Goal: Task Accomplishment & Management: Manage account settings

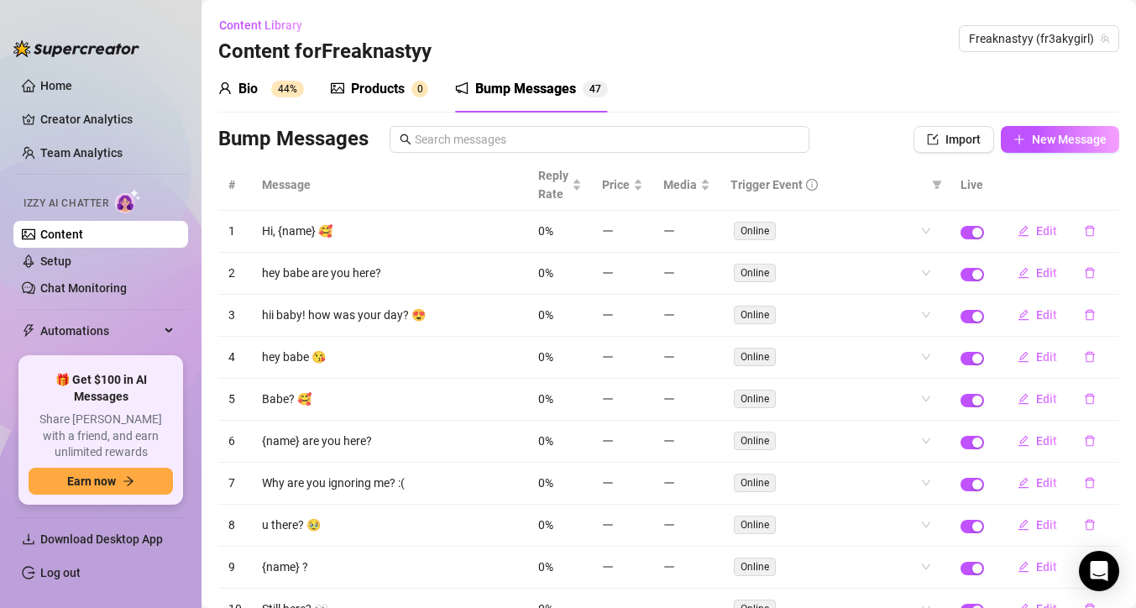
click at [259, 97] on div "Bio 44%" at bounding box center [261, 89] width 86 height 20
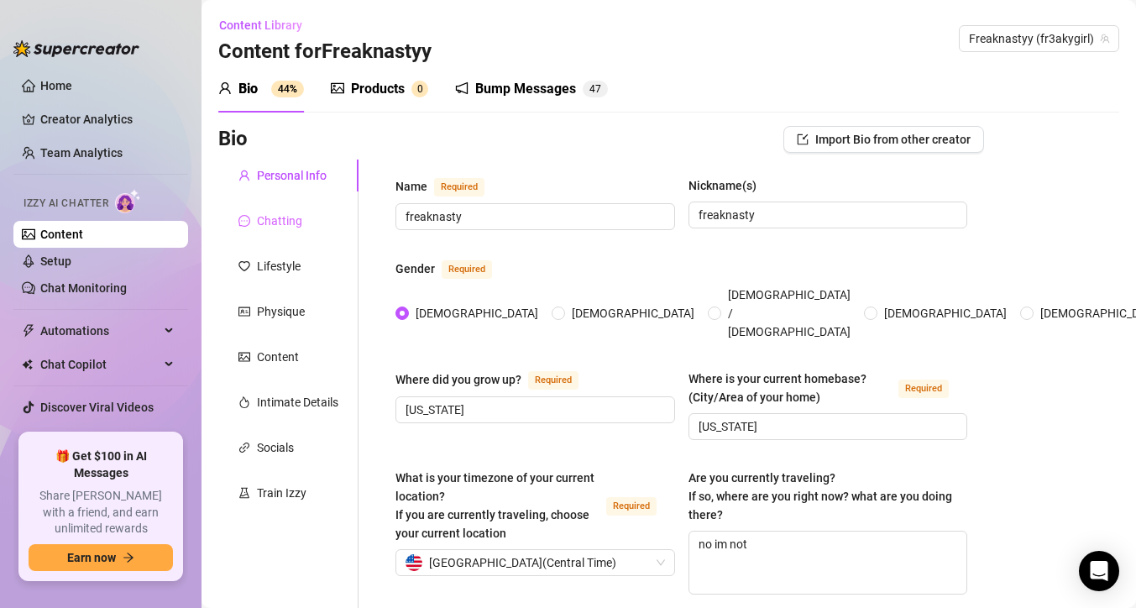
click at [310, 224] on div "Chatting" at bounding box center [288, 221] width 140 height 32
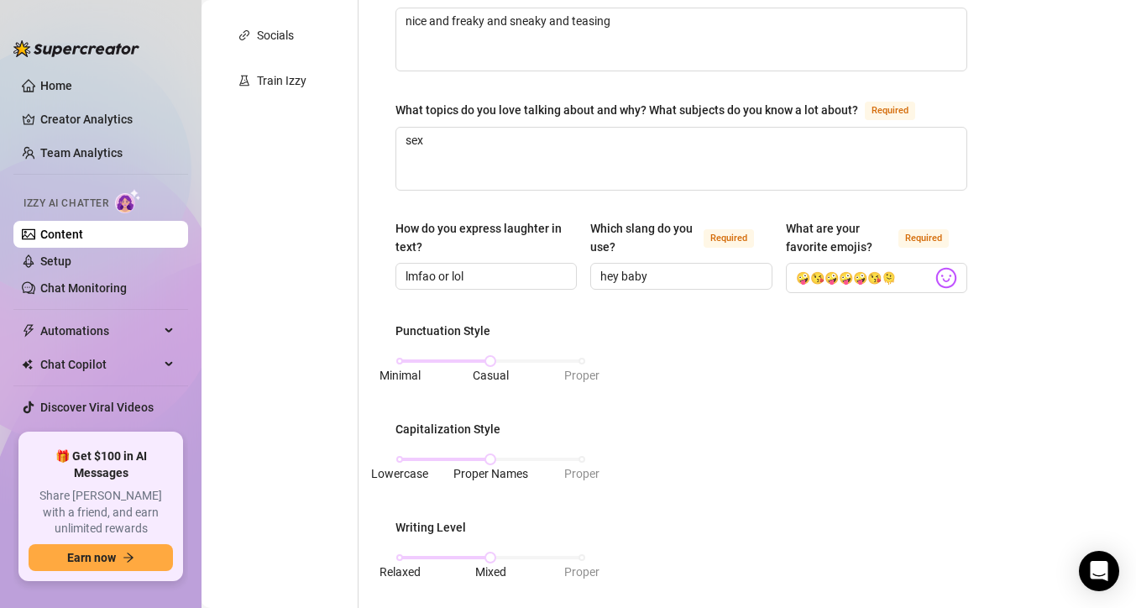
scroll to position [411, 0]
click at [507, 358] on div "Minimal Casual Proper" at bounding box center [491, 363] width 182 height 10
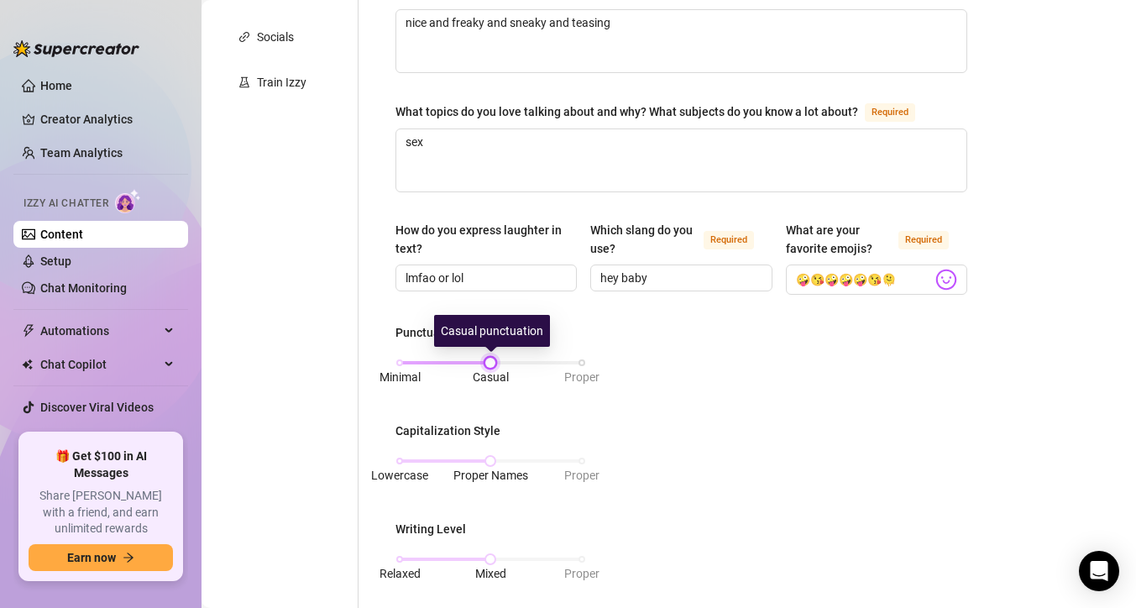
click at [516, 363] on div "Minimal Casual Proper" at bounding box center [491, 363] width 182 height 10
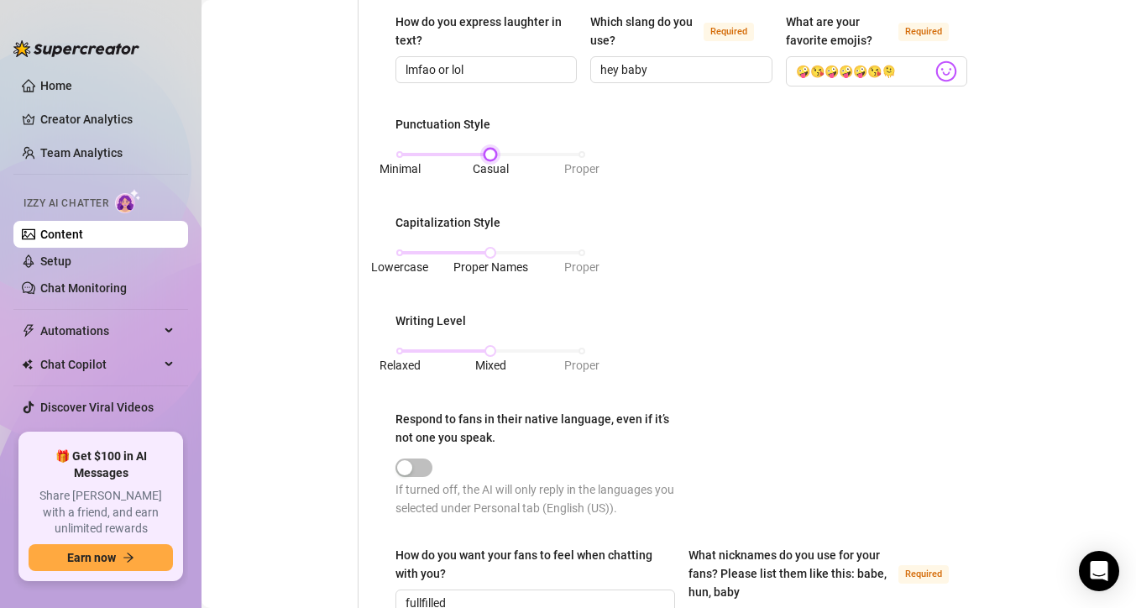
scroll to position [630, 0]
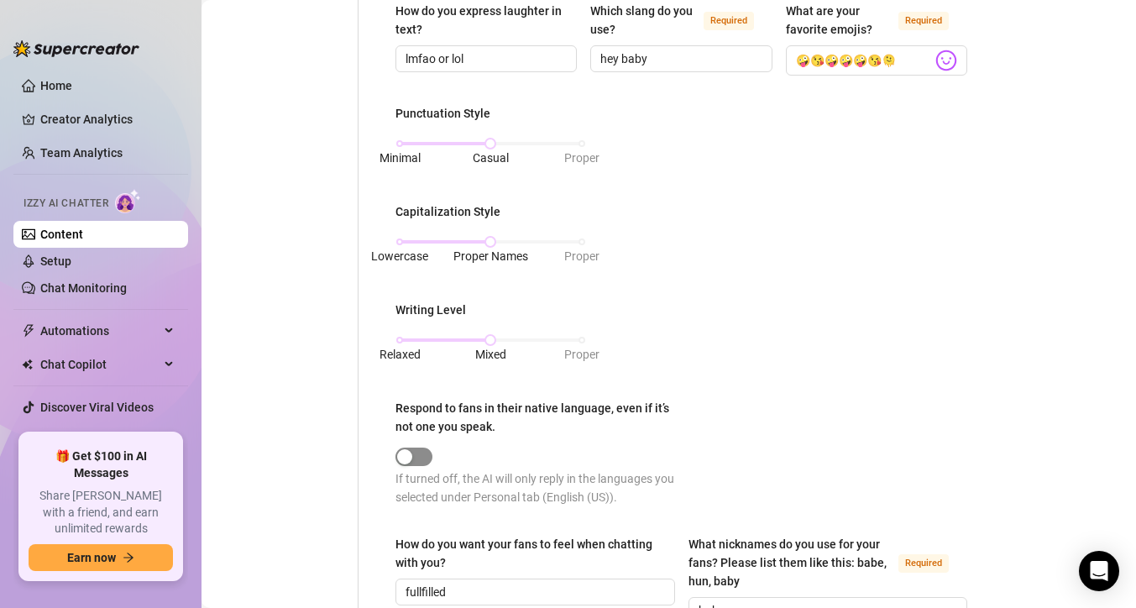
click at [424, 457] on span "button" at bounding box center [413, 456] width 37 height 18
click at [393, 452] on div "What is your persona type? [PERSON_NAME] defines the distinct image and persona…" at bounding box center [681, 201] width 605 height 1342
click at [404, 452] on div "button" at bounding box center [404, 456] width 15 height 15
drag, startPoint x: 404, startPoint y: 452, endPoint x: 484, endPoint y: 447, distance: 80.7
click at [484, 447] on div at bounding box center [538, 455] width 286 height 19
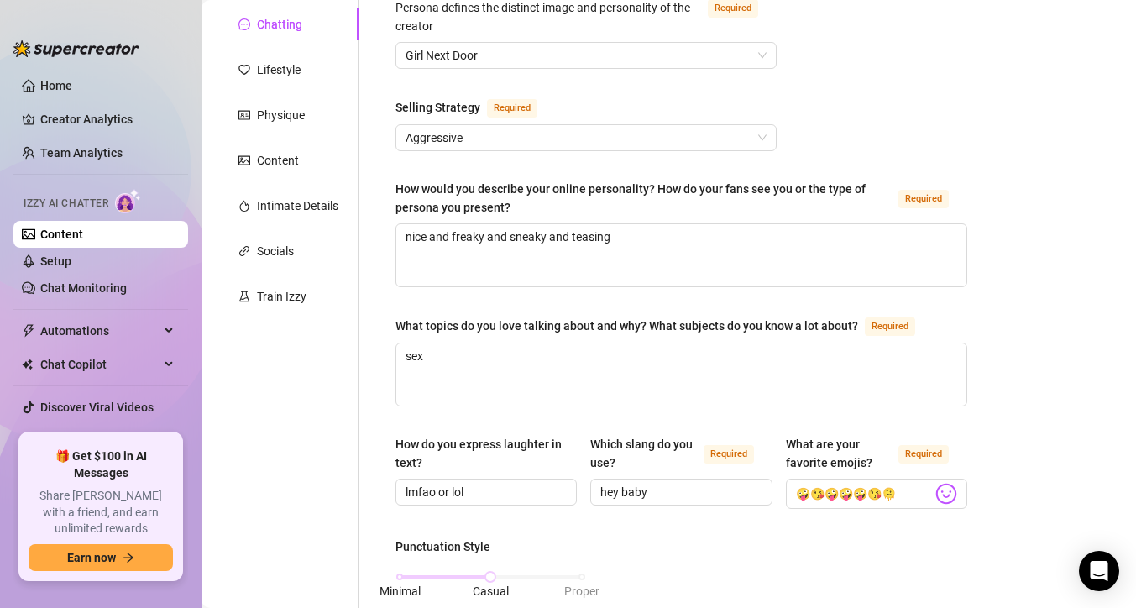
scroll to position [193, 0]
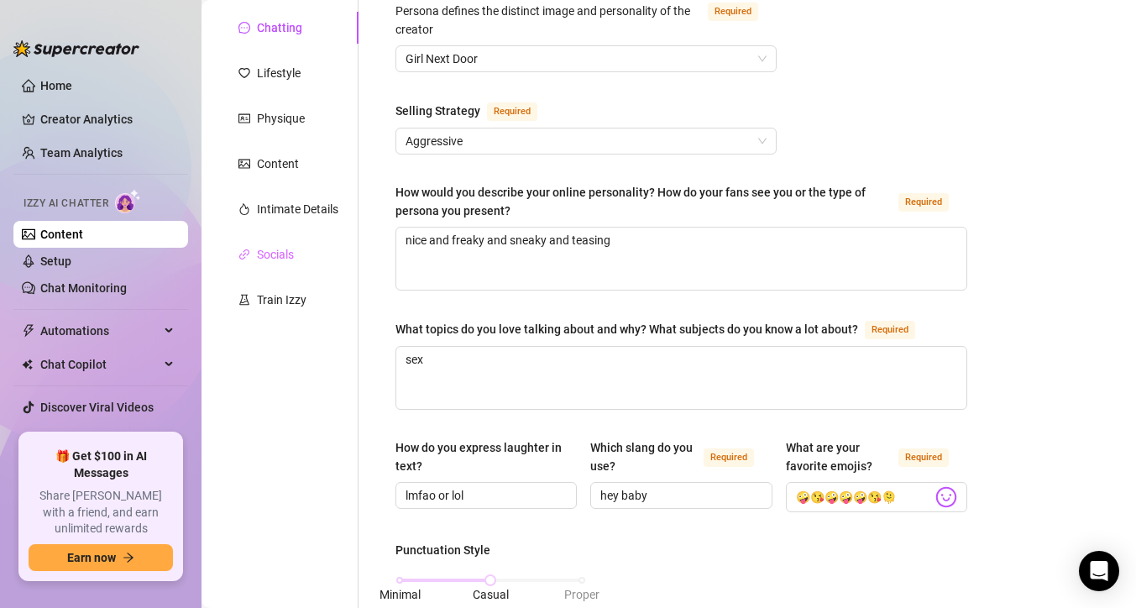
click at [323, 265] on div "Socials" at bounding box center [288, 254] width 140 height 32
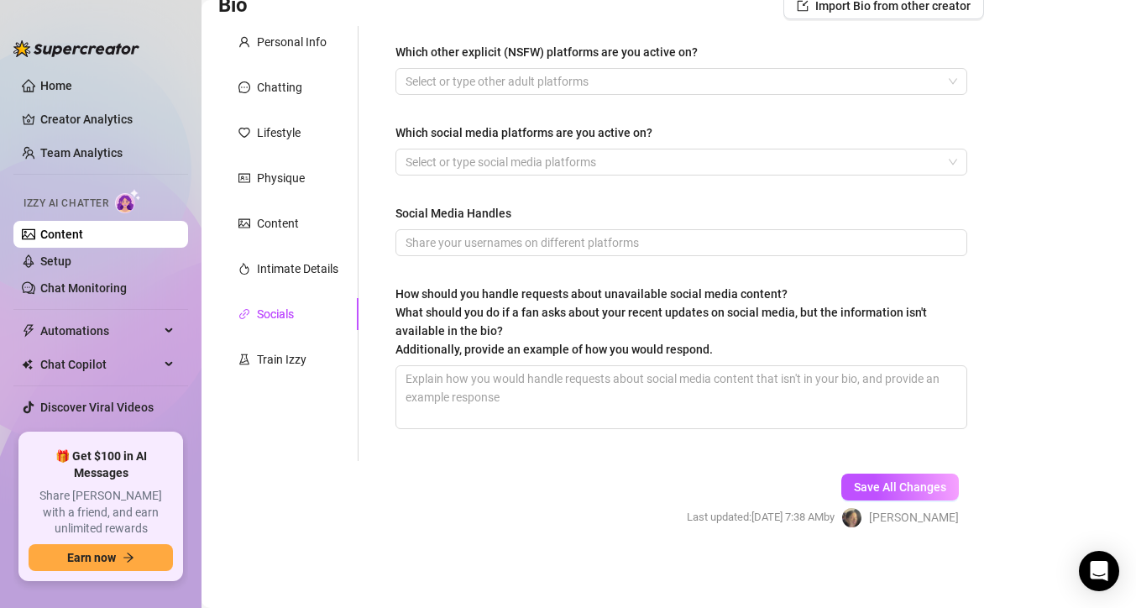
scroll to position [133, 0]
click at [327, 367] on div "Train Izzy" at bounding box center [288, 359] width 140 height 32
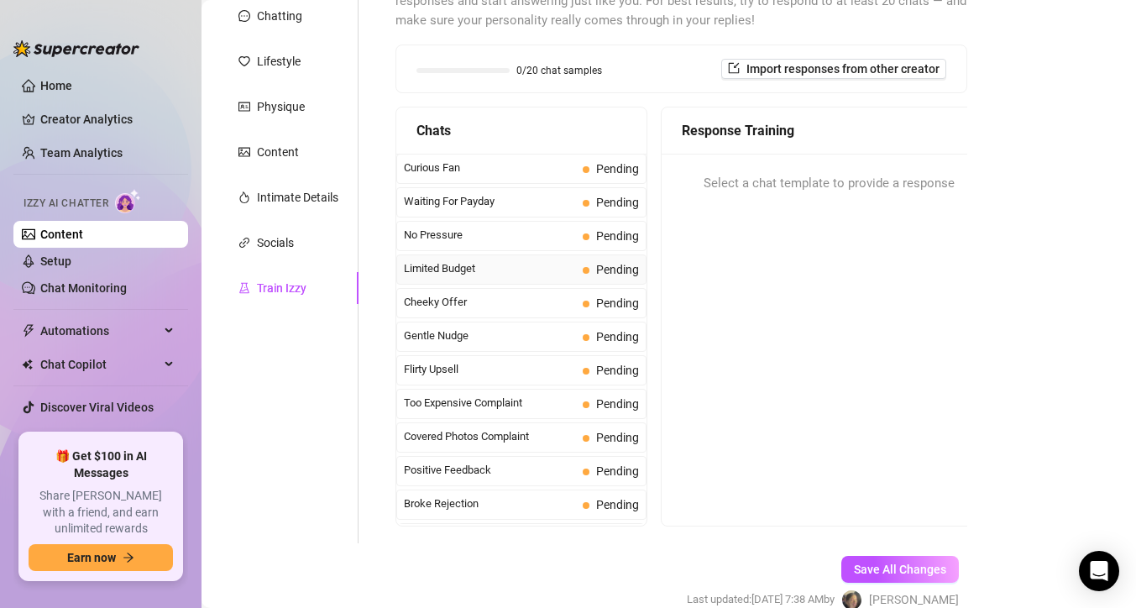
scroll to position [201, 0]
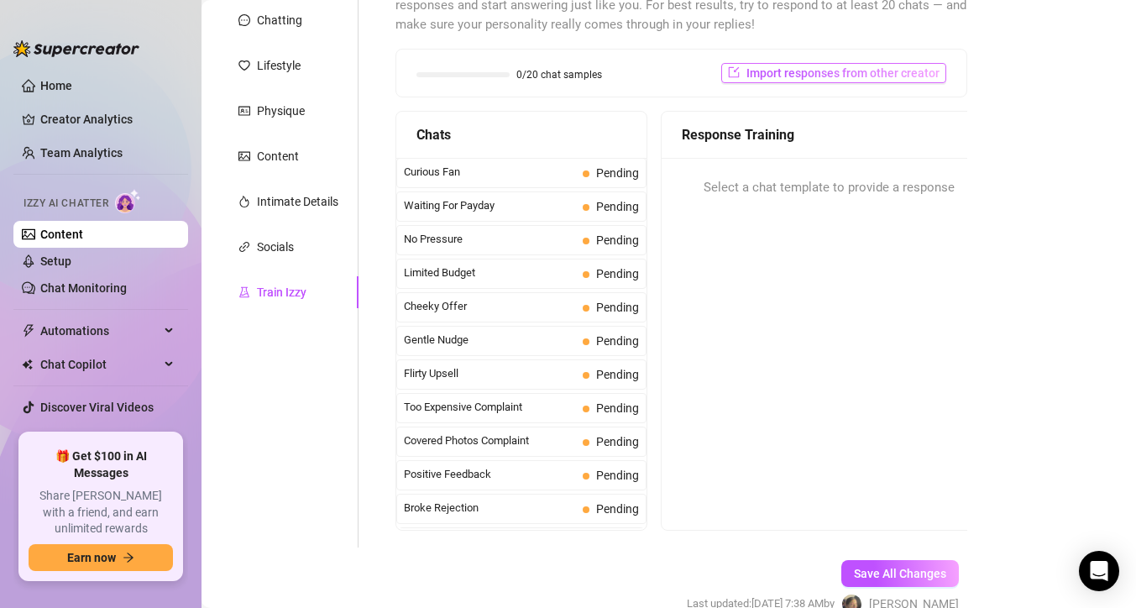
click at [823, 75] on span "Import responses from other creator" at bounding box center [842, 72] width 193 height 13
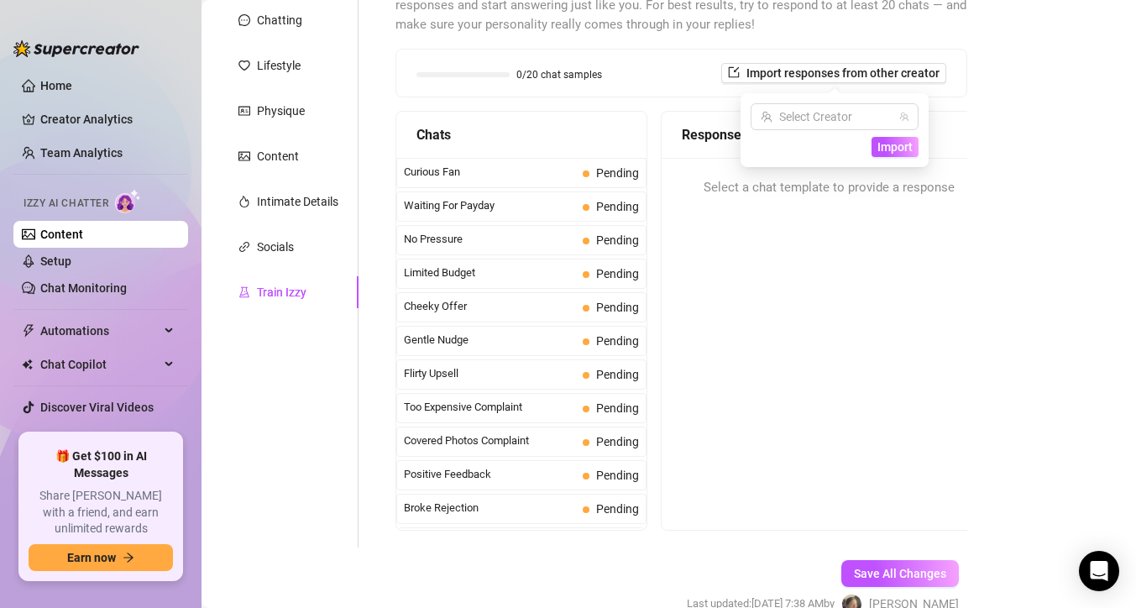
click at [975, 163] on div "Help fine-tune [PERSON_NAME] by replying to chats in your own tone and style. S…" at bounding box center [681, 253] width 605 height 588
click at [557, 379] on span "Flirty Upsell" at bounding box center [490, 373] width 172 height 17
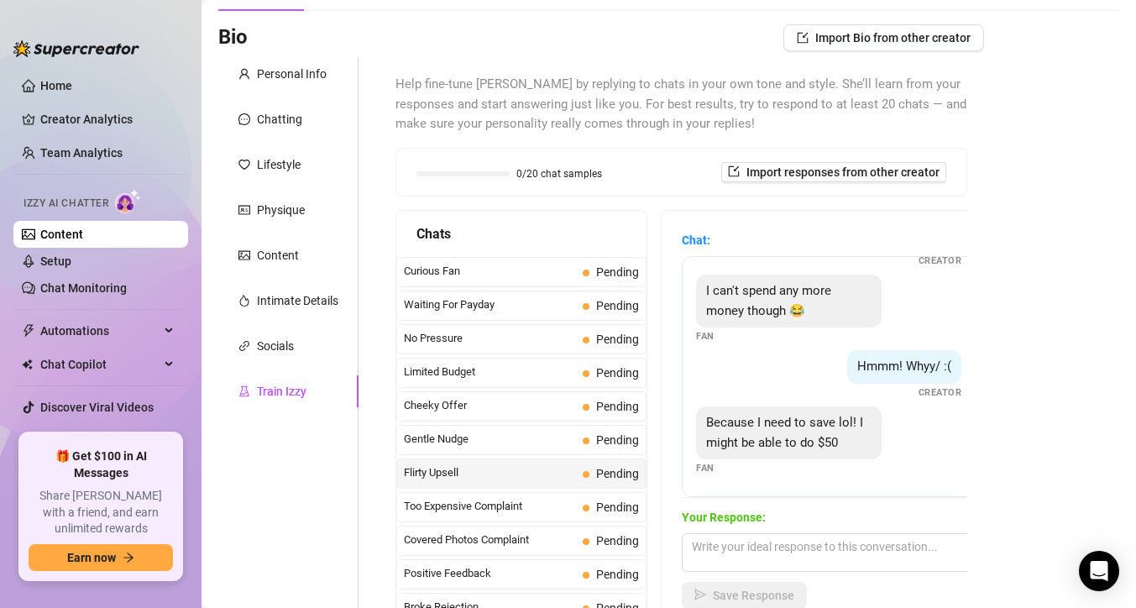
scroll to position [93, 0]
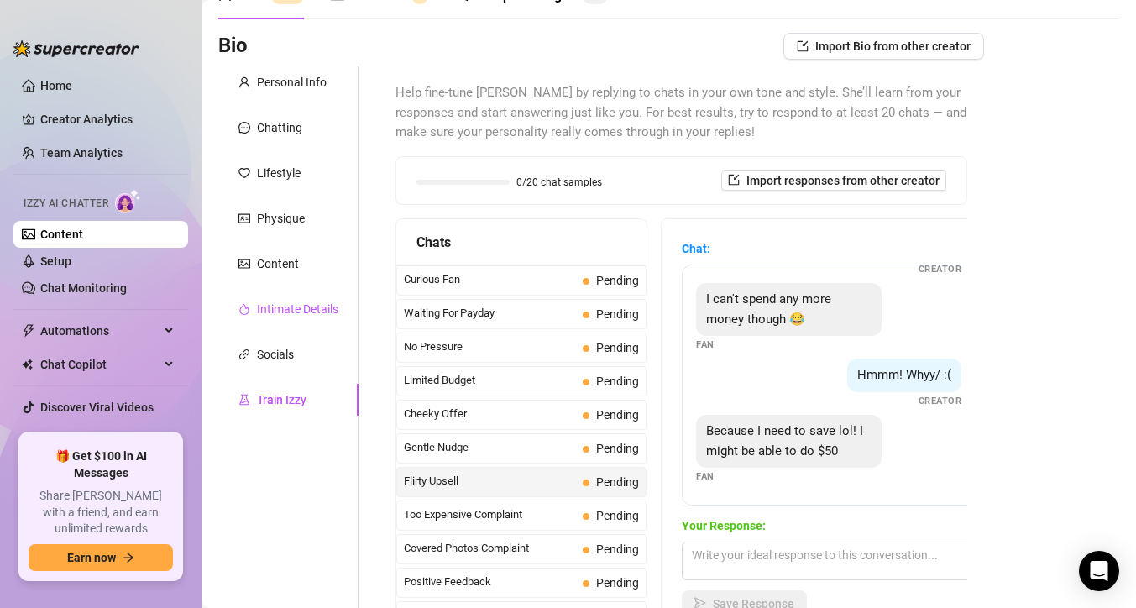
click at [314, 317] on div "Intimate Details" at bounding box center [297, 309] width 81 height 18
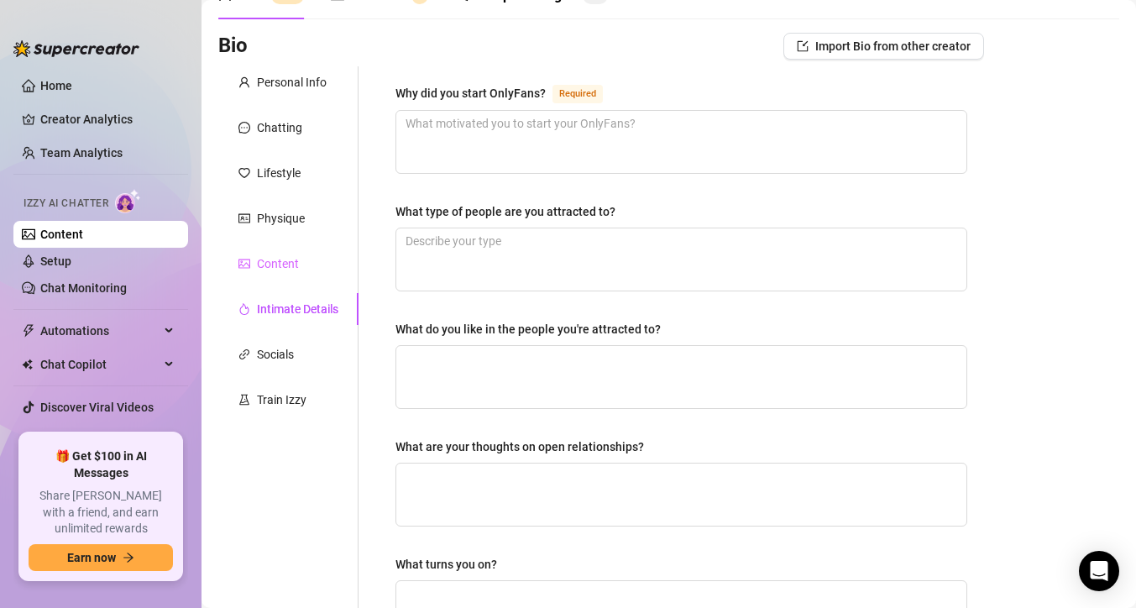
click at [297, 274] on div "Content" at bounding box center [288, 264] width 140 height 32
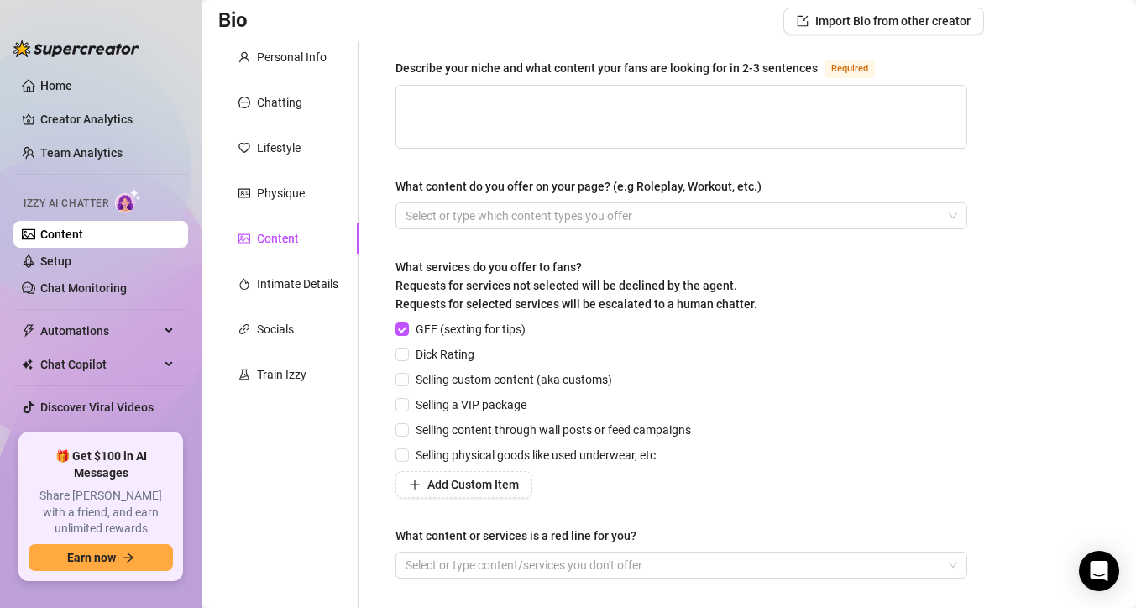
scroll to position [123, 0]
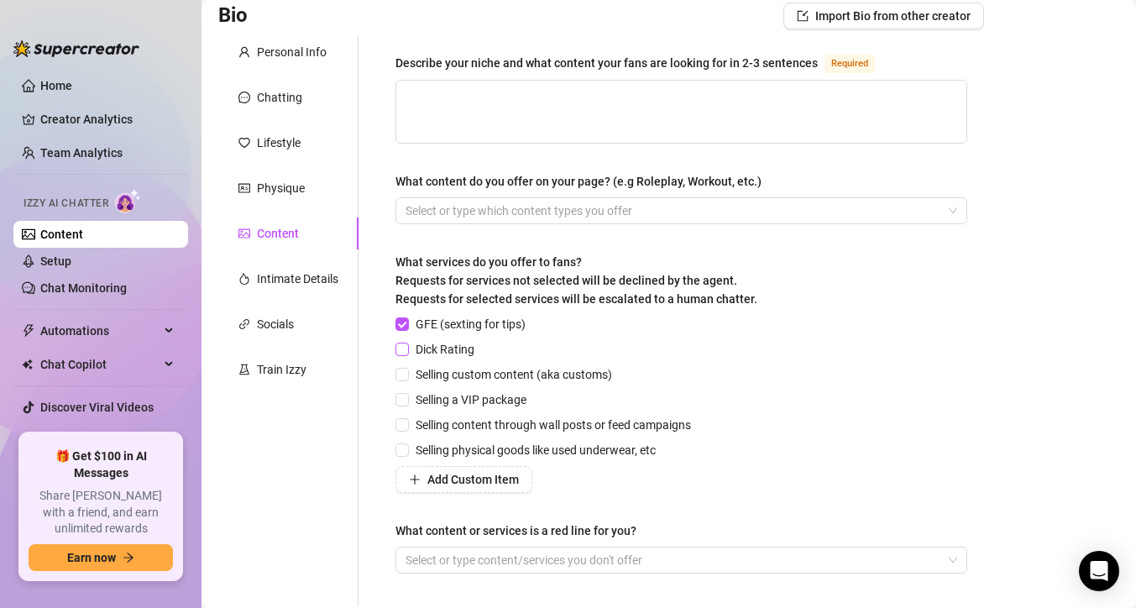
click at [404, 353] on input "Dick Rating" at bounding box center [401, 349] width 12 height 12
checkbox input "true"
click at [410, 376] on span "Selling custom content (aka customs)" at bounding box center [514, 374] width 210 height 18
click at [407, 376] on input "Selling custom content (aka customs)" at bounding box center [401, 374] width 12 height 12
checkbox input "true"
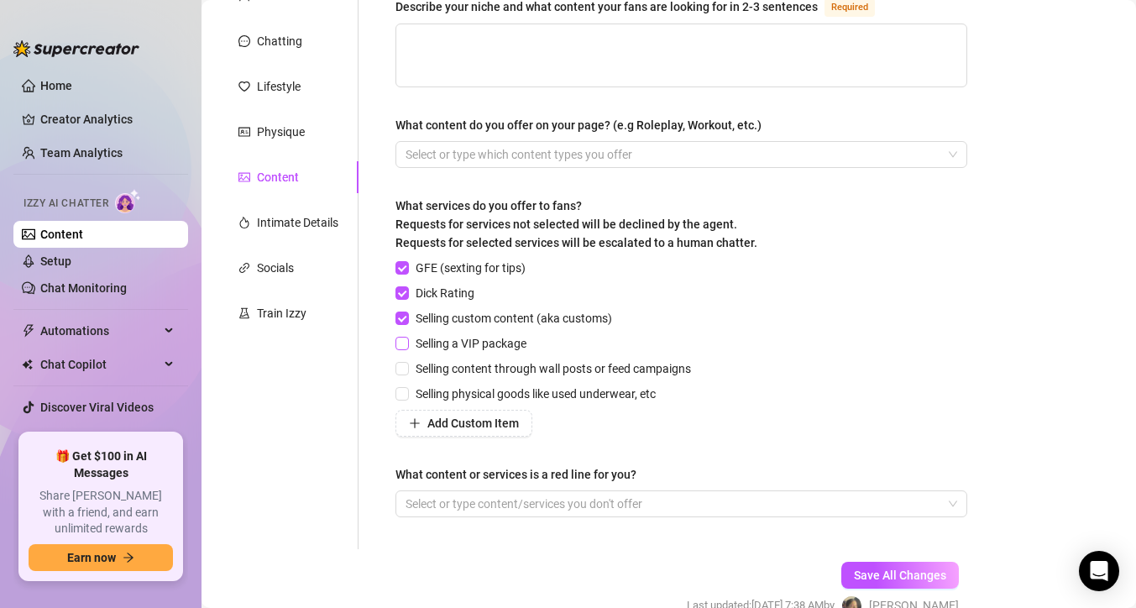
scroll to position [182, 0]
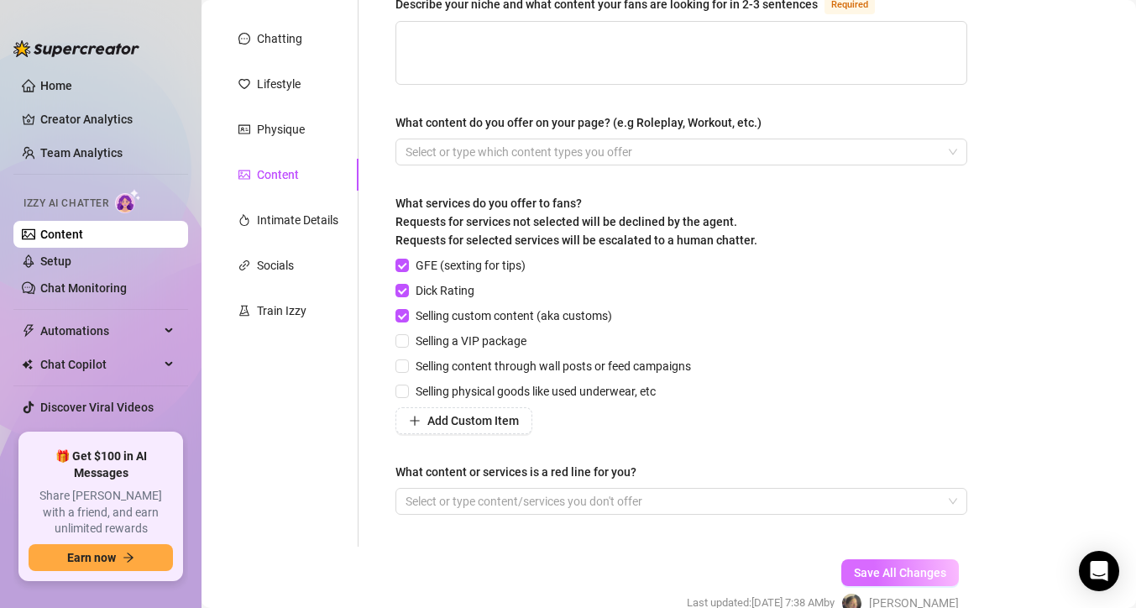
click at [933, 578] on span "Save All Changes" at bounding box center [900, 572] width 92 height 13
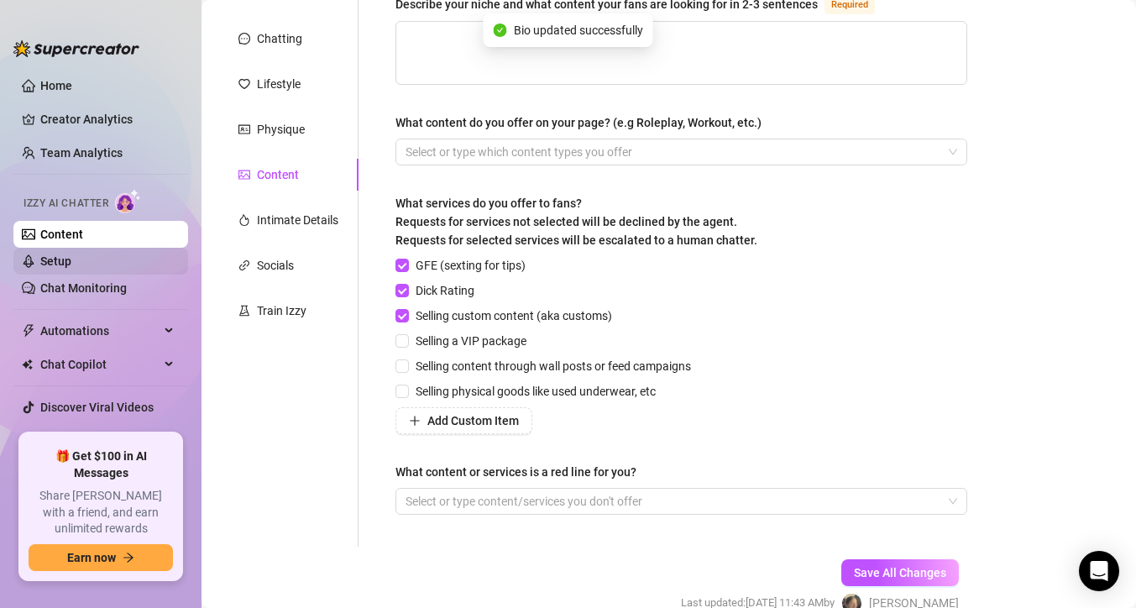
click at [71, 266] on link "Setup" at bounding box center [55, 260] width 31 height 13
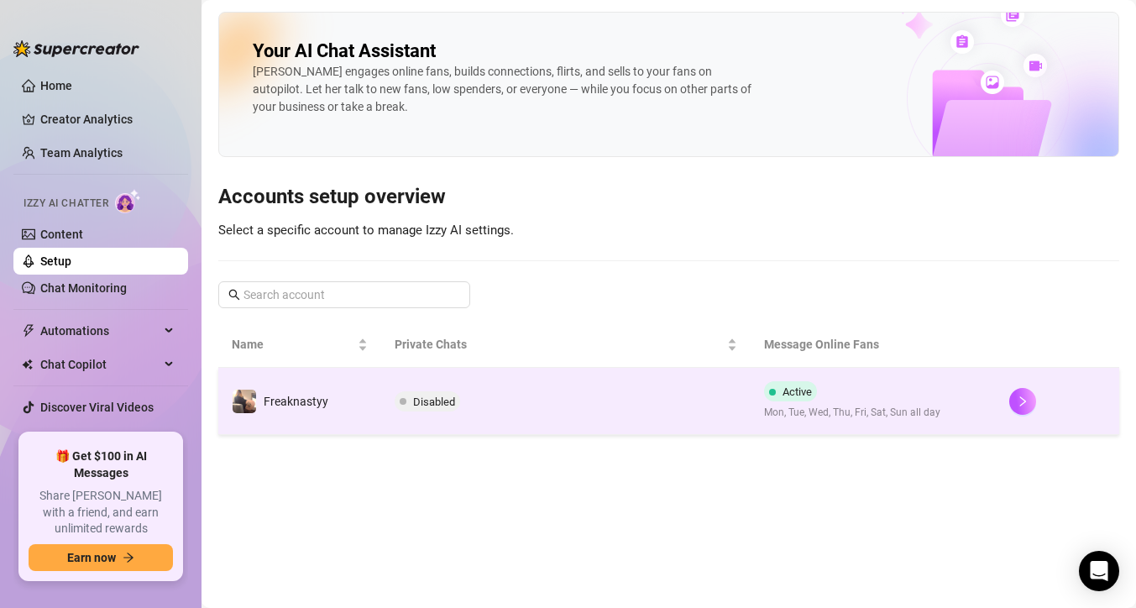
click at [526, 405] on td "Disabled" at bounding box center [565, 401] width 369 height 67
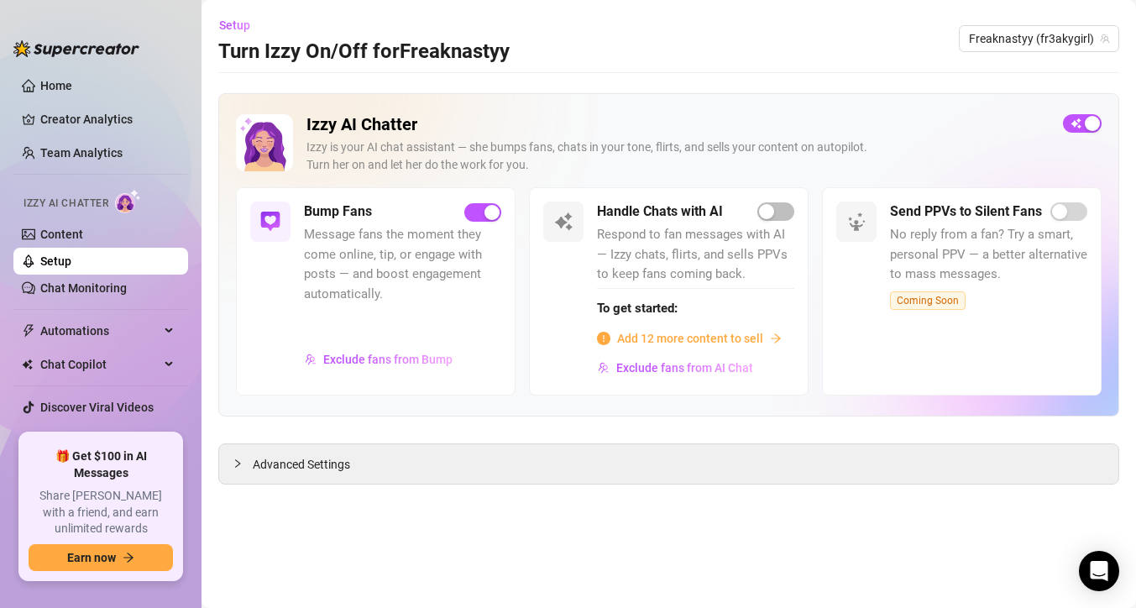
click at [636, 333] on span "Add 12 more content to sell" at bounding box center [690, 338] width 146 height 18
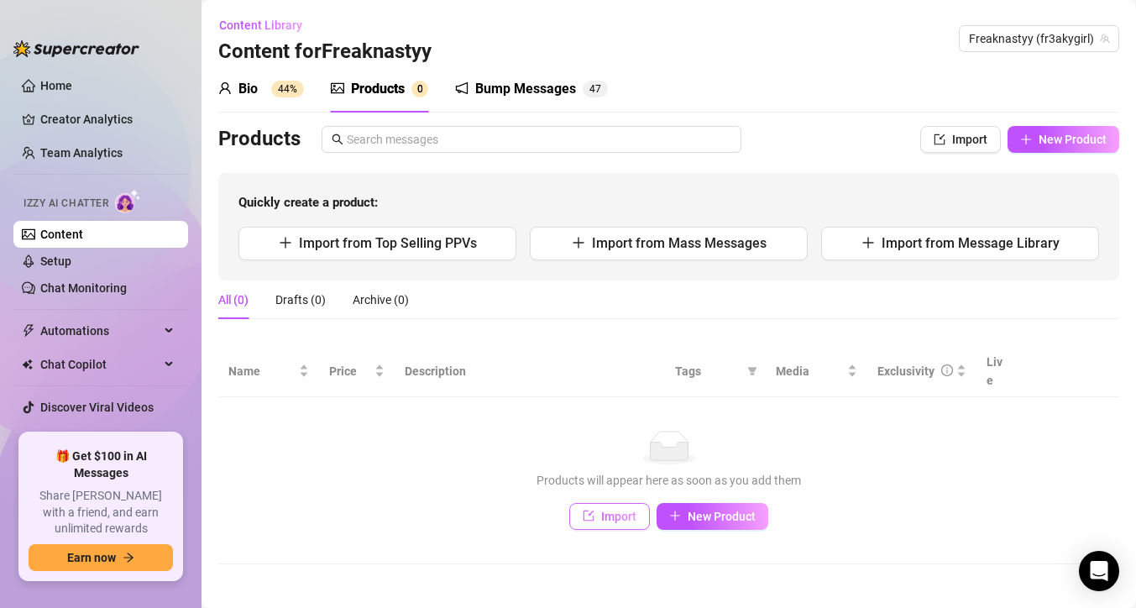
click at [639, 505] on button "Import" at bounding box center [609, 516] width 81 height 27
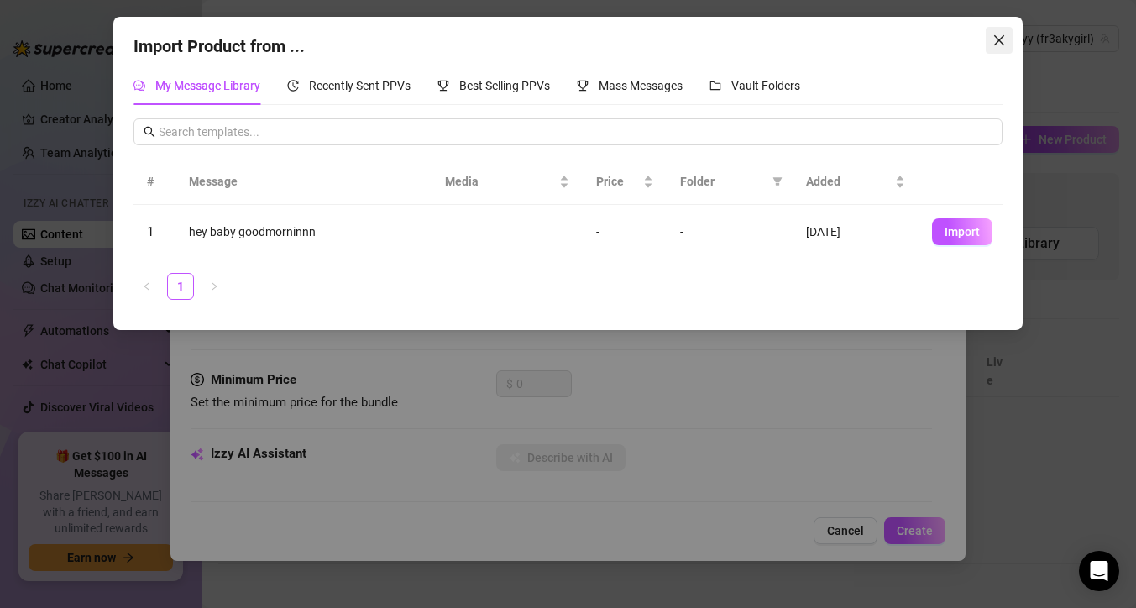
click at [1003, 34] on icon "close" at bounding box center [998, 40] width 13 height 13
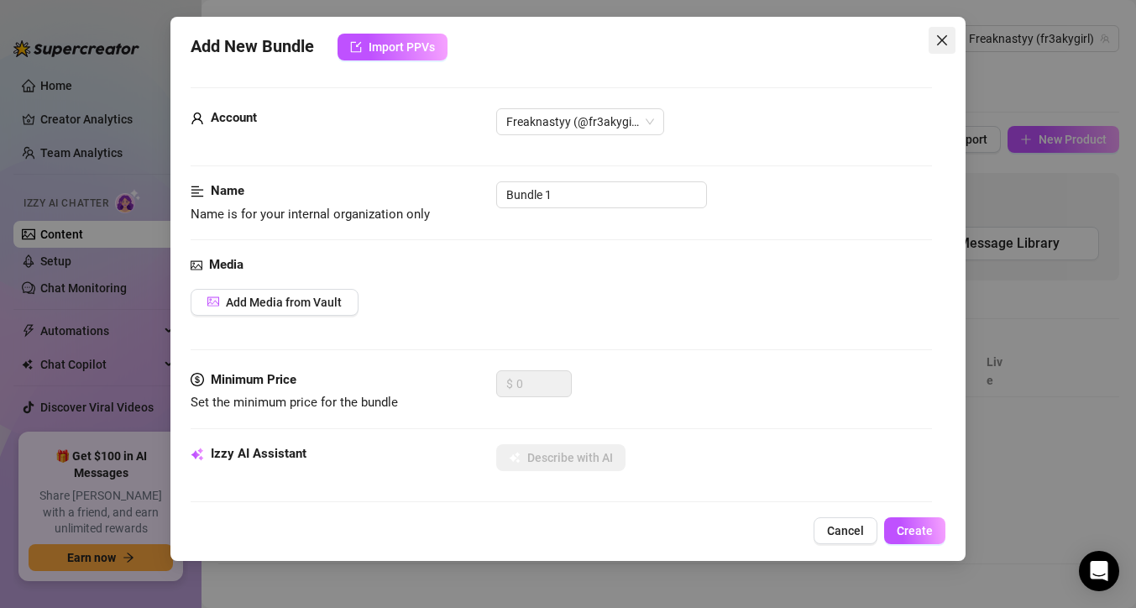
click at [943, 42] on icon "close" at bounding box center [941, 40] width 13 height 13
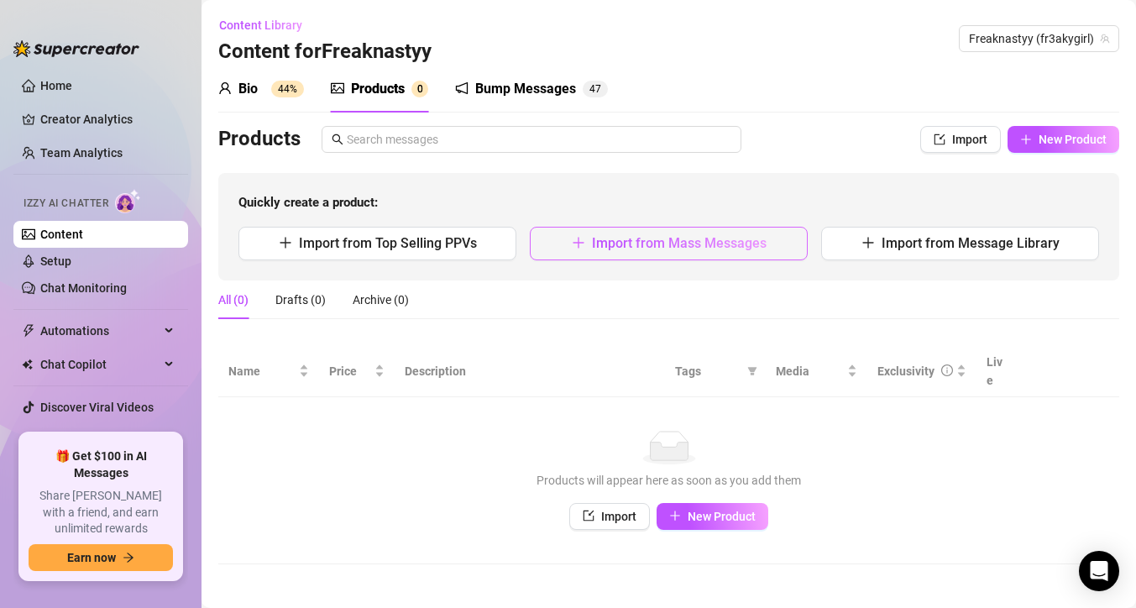
click at [738, 237] on span "Import from Mass Messages" at bounding box center [679, 243] width 175 height 16
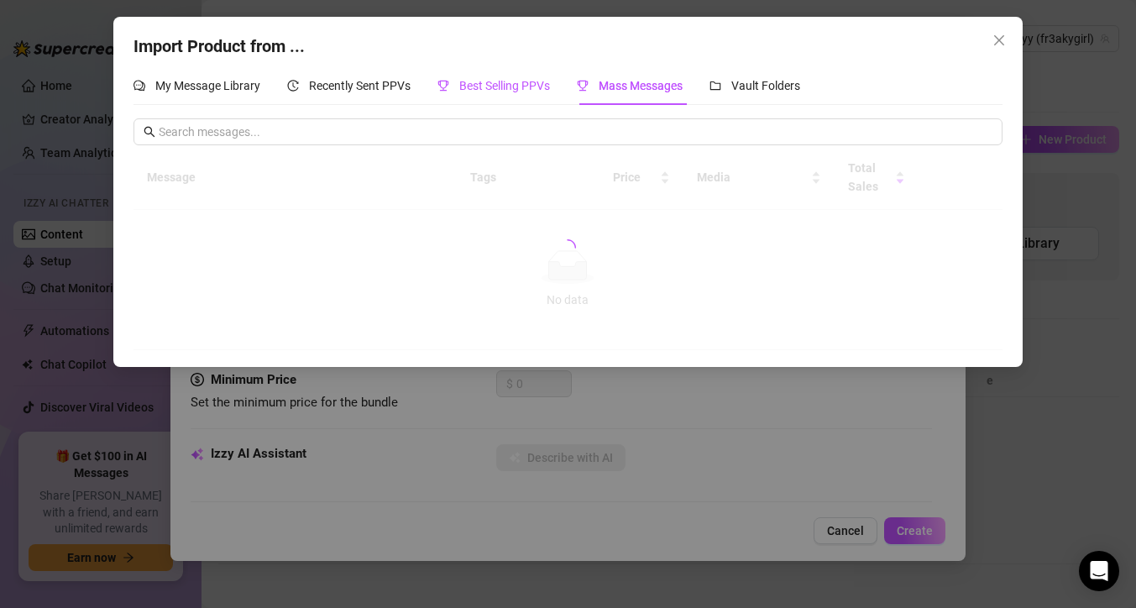
click at [530, 91] on span "Best Selling PPVs" at bounding box center [504, 85] width 91 height 13
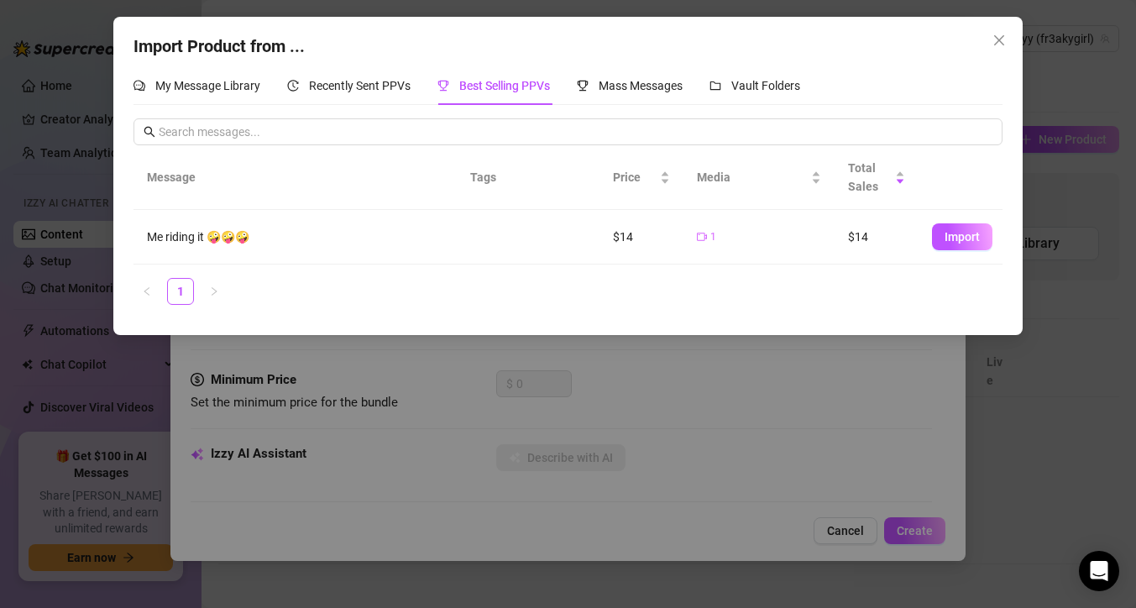
click at [352, 65] on div "Import Product from ... My Message Library Recently Sent PPVs Best Selling PPVs…" at bounding box center [567, 176] width 908 height 318
click at [356, 84] on span "Recently Sent PPVs" at bounding box center [360, 85] width 102 height 13
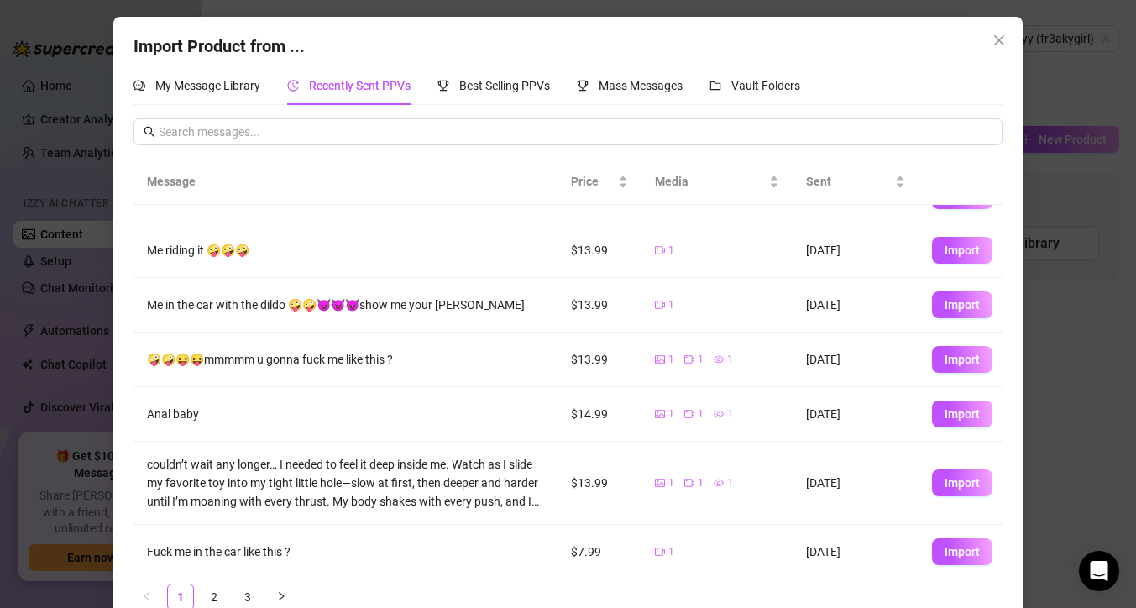
scroll to position [219, 0]
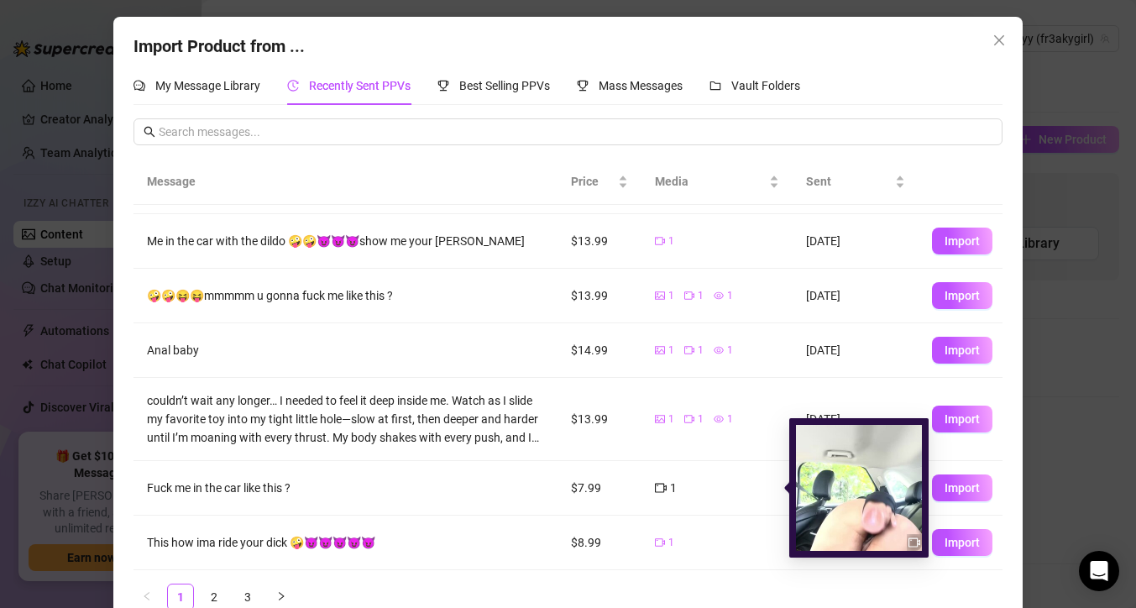
click at [663, 489] on icon "video-camera" at bounding box center [661, 488] width 12 height 9
click at [848, 481] on img at bounding box center [859, 488] width 126 height 126
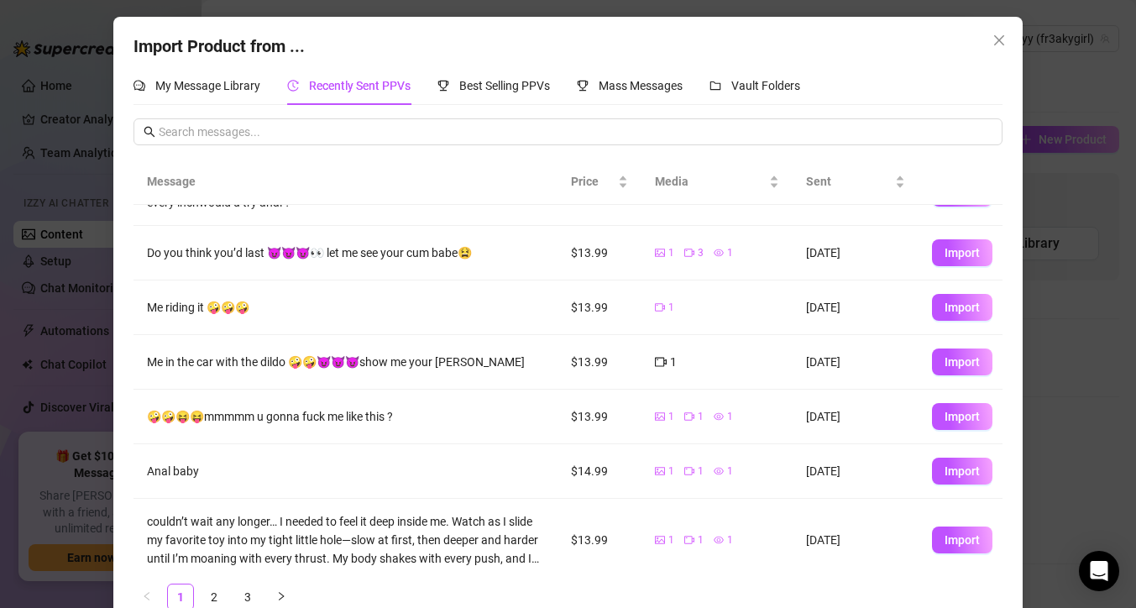
scroll to position [95, 0]
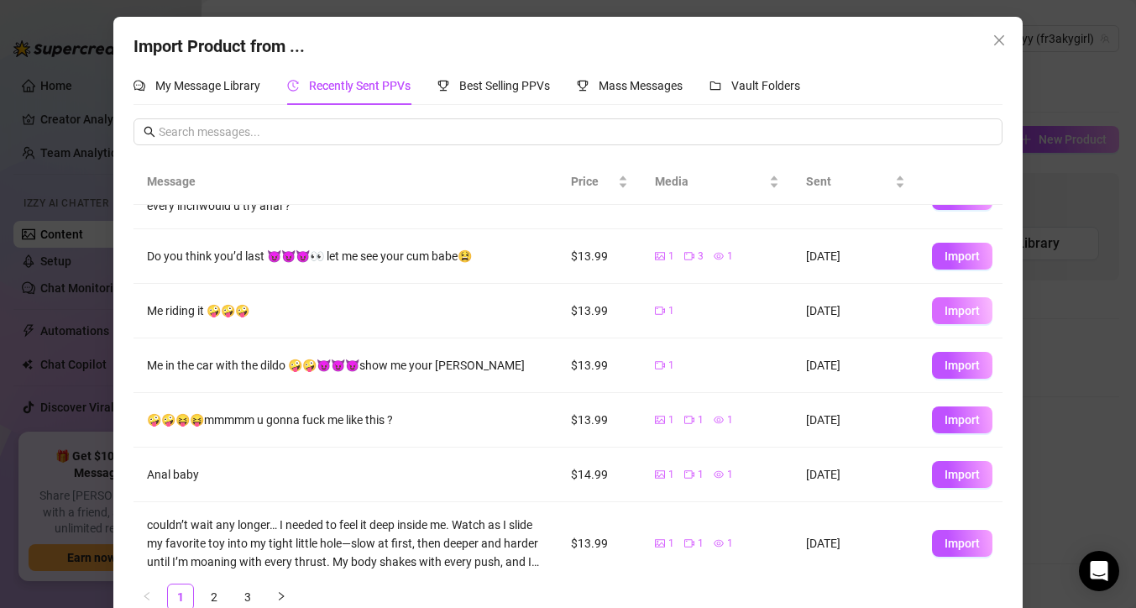
click at [959, 311] on span "Import" at bounding box center [961, 310] width 35 height 13
type textarea "Me riding it 🤪🤪🤪"
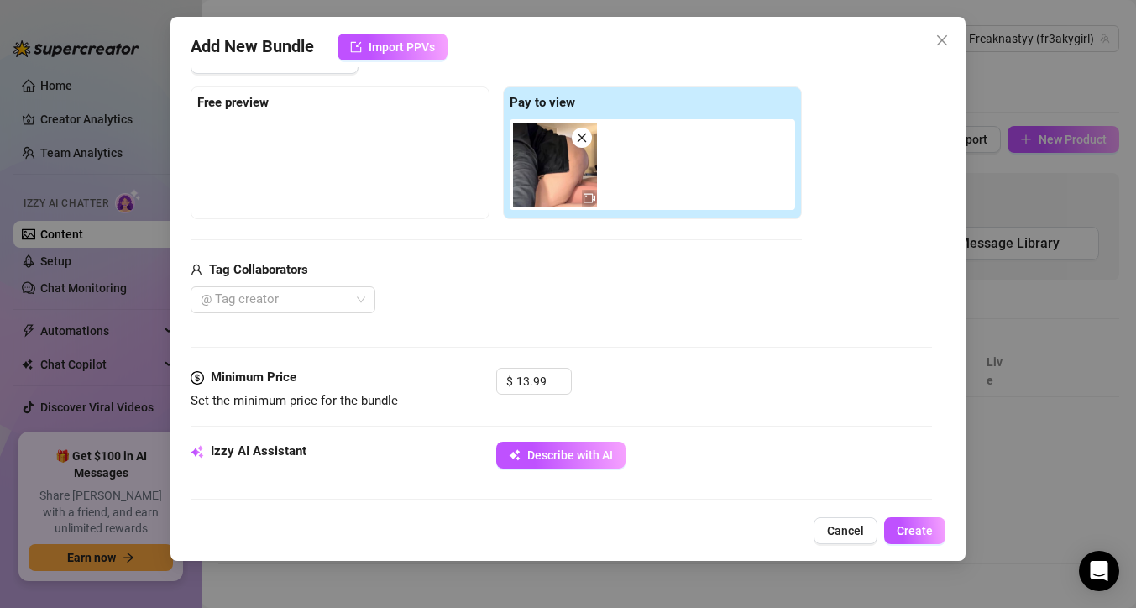
scroll to position [235, 0]
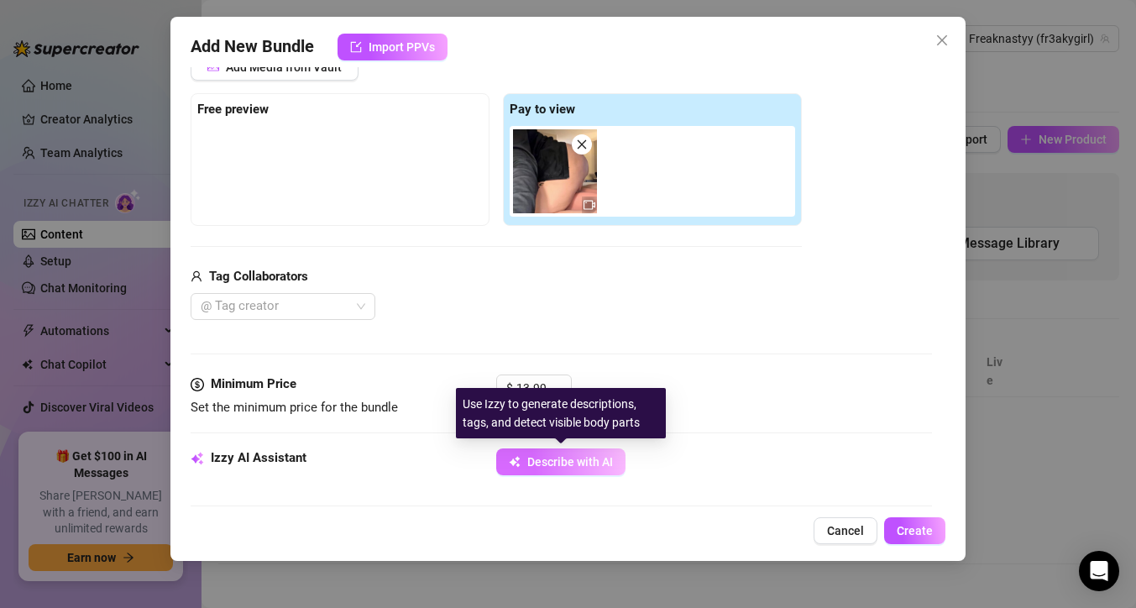
click at [615, 470] on button "Describe with AI" at bounding box center [560, 461] width 129 height 27
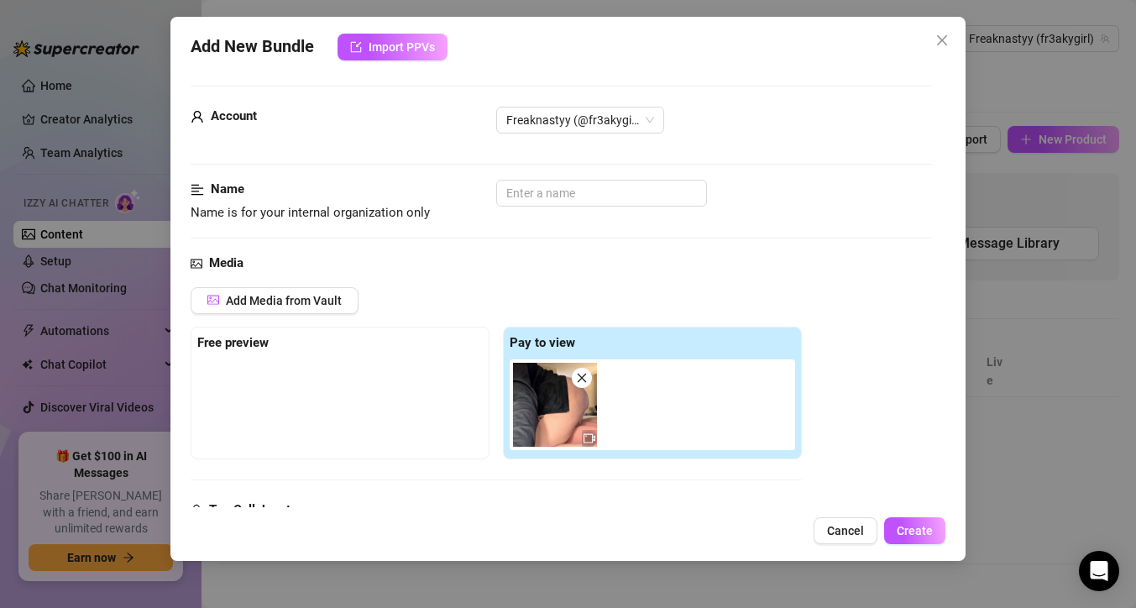
scroll to position [0, 0]
click at [918, 537] on span "Create" at bounding box center [915, 530] width 36 height 13
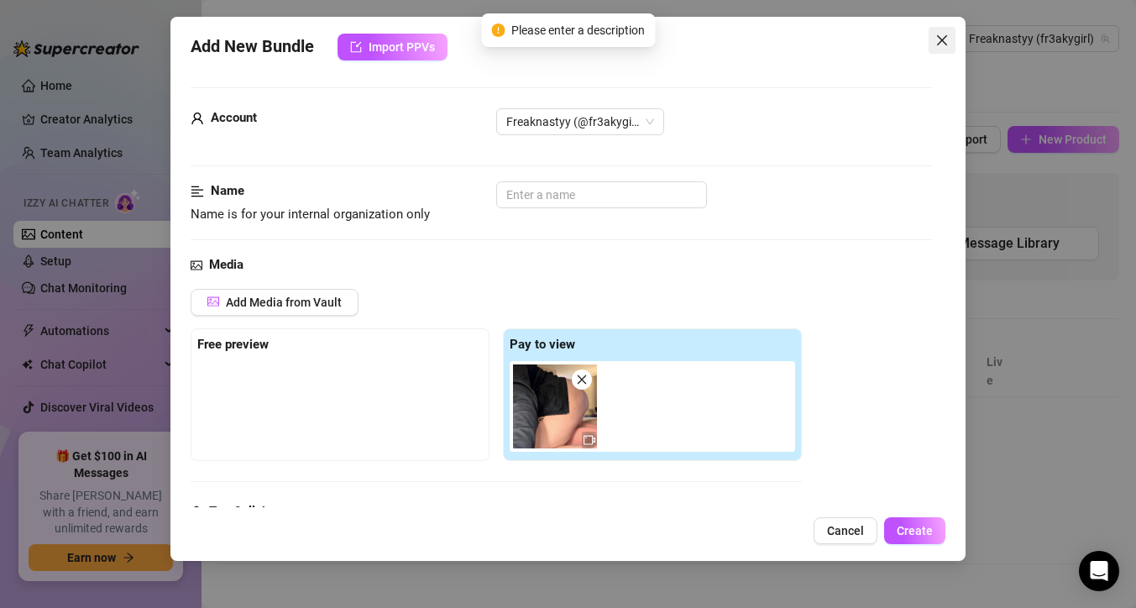
click at [939, 30] on button "Close" at bounding box center [941, 40] width 27 height 27
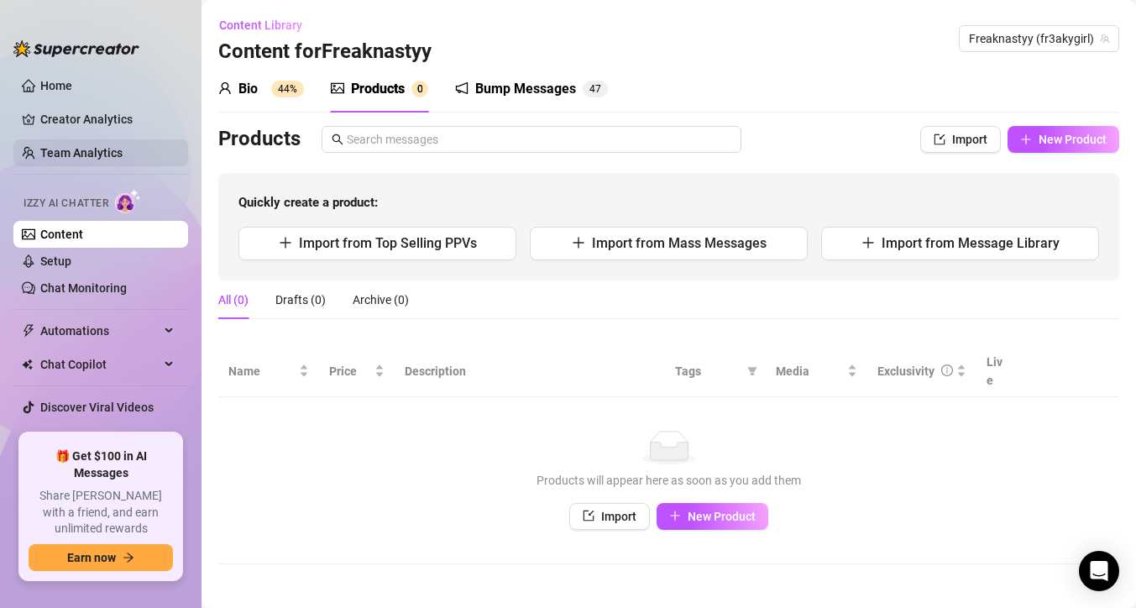
click at [119, 151] on link "Team Analytics" at bounding box center [81, 152] width 82 height 13
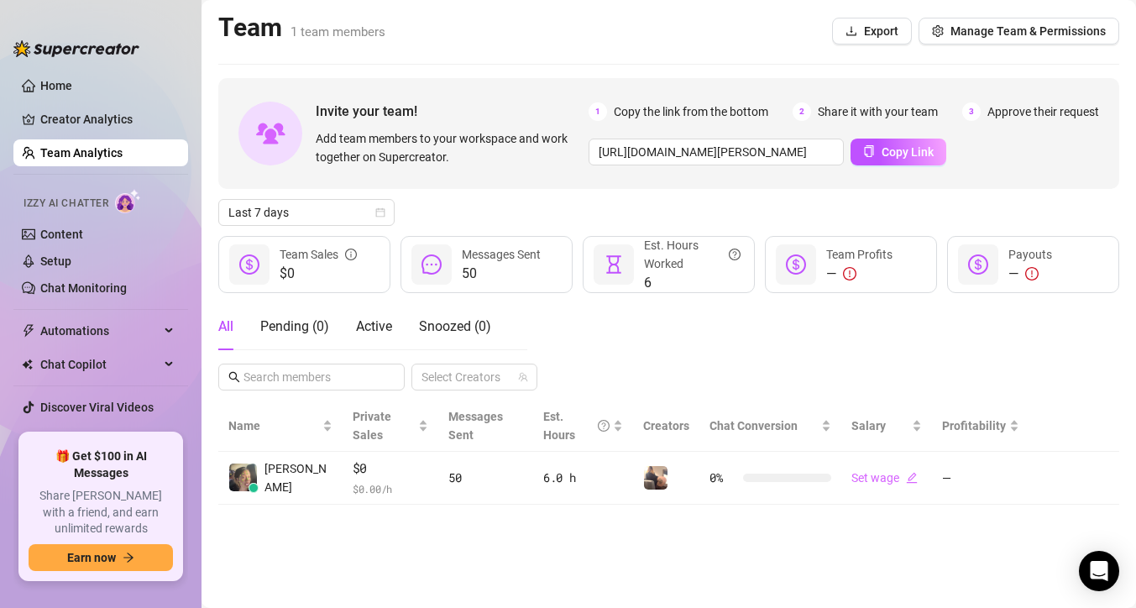
click at [263, 238] on div "$0 Team Sales" at bounding box center [304, 264] width 172 height 57
click at [263, 229] on div "Invite your team! Add team members to your workspace and work together on Super…" at bounding box center [668, 291] width 901 height 426
click at [262, 205] on span "Last 7 days" at bounding box center [306, 212] width 156 height 25
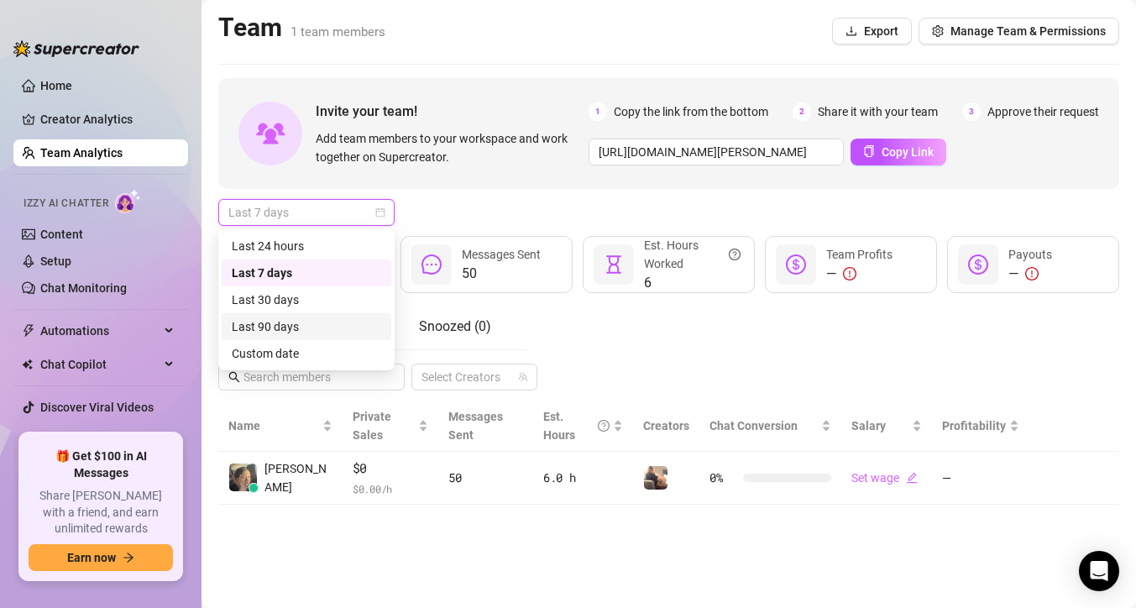
click at [312, 322] on div "Last 90 days" at bounding box center [306, 326] width 149 height 18
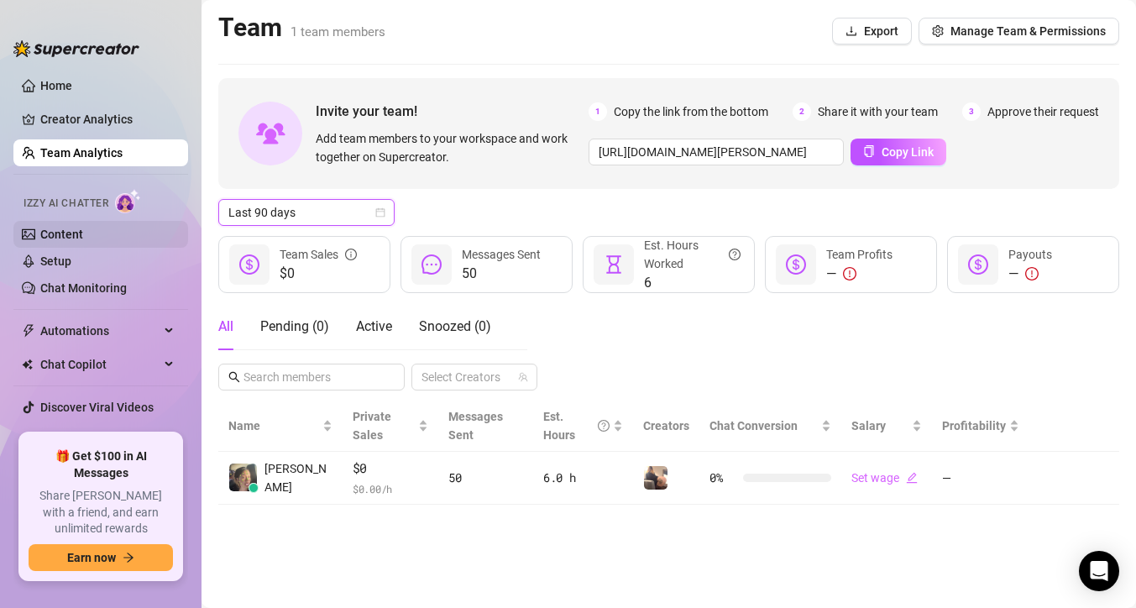
click at [83, 228] on link "Content" at bounding box center [61, 234] width 43 height 13
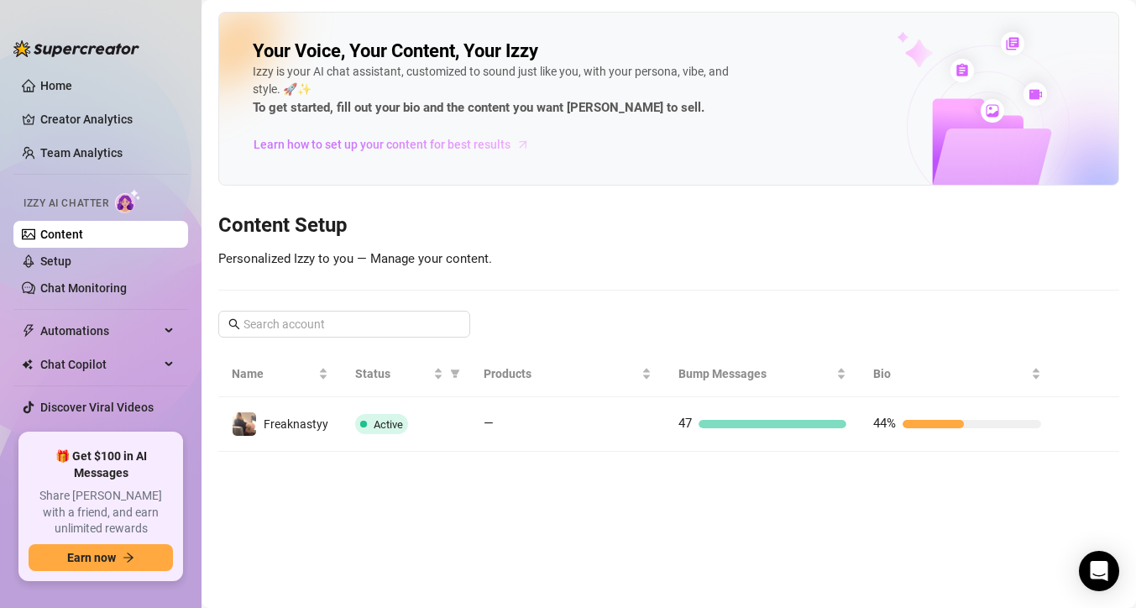
click at [461, 145] on span "Learn how to set up your content for best results" at bounding box center [382, 144] width 257 height 18
